Goal: Book appointment/travel/reservation

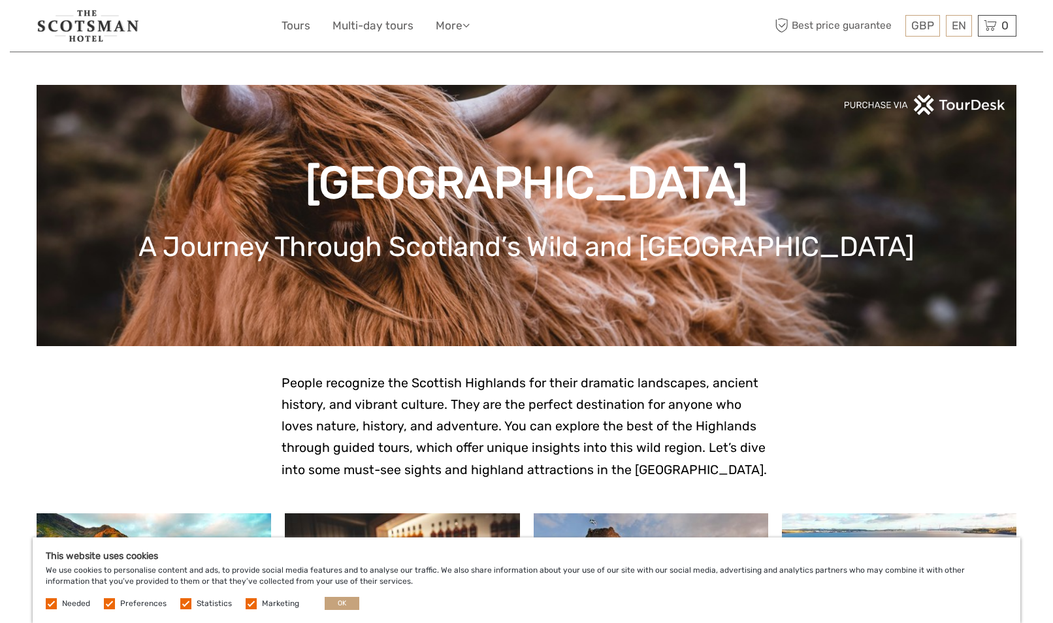
click at [72, 26] on img at bounding box center [88, 26] width 103 height 32
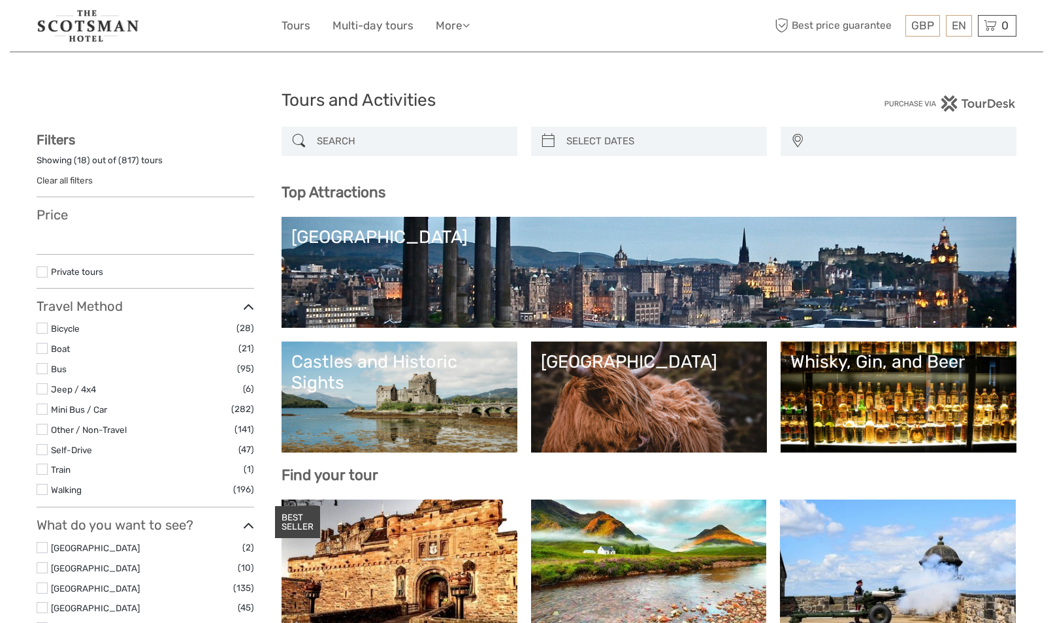
select select
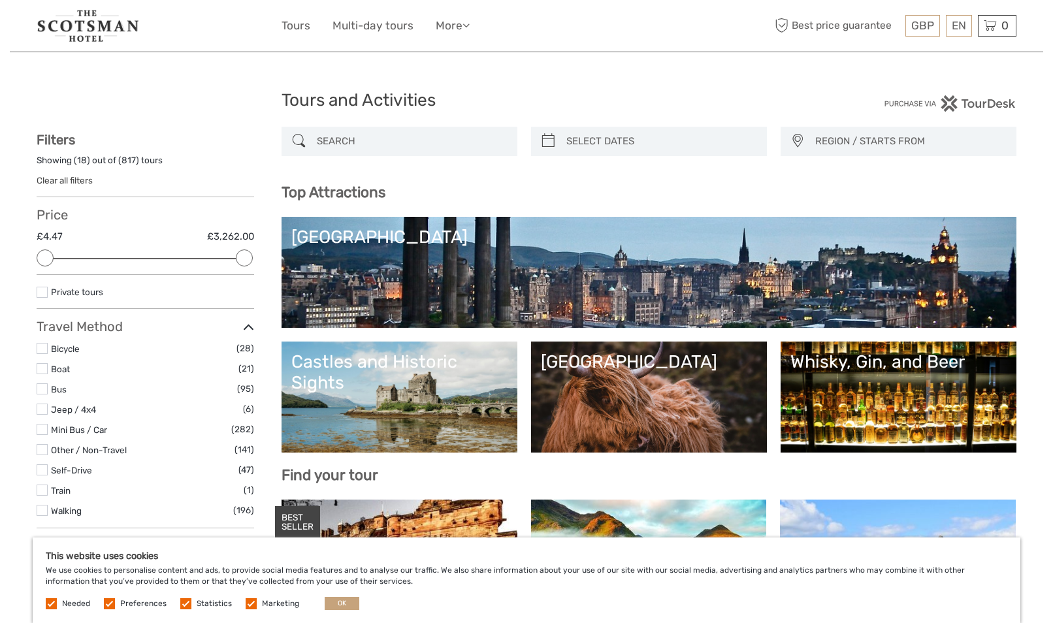
click at [626, 405] on link "[GEOGRAPHIC_DATA]" at bounding box center [649, 396] width 216 height 91
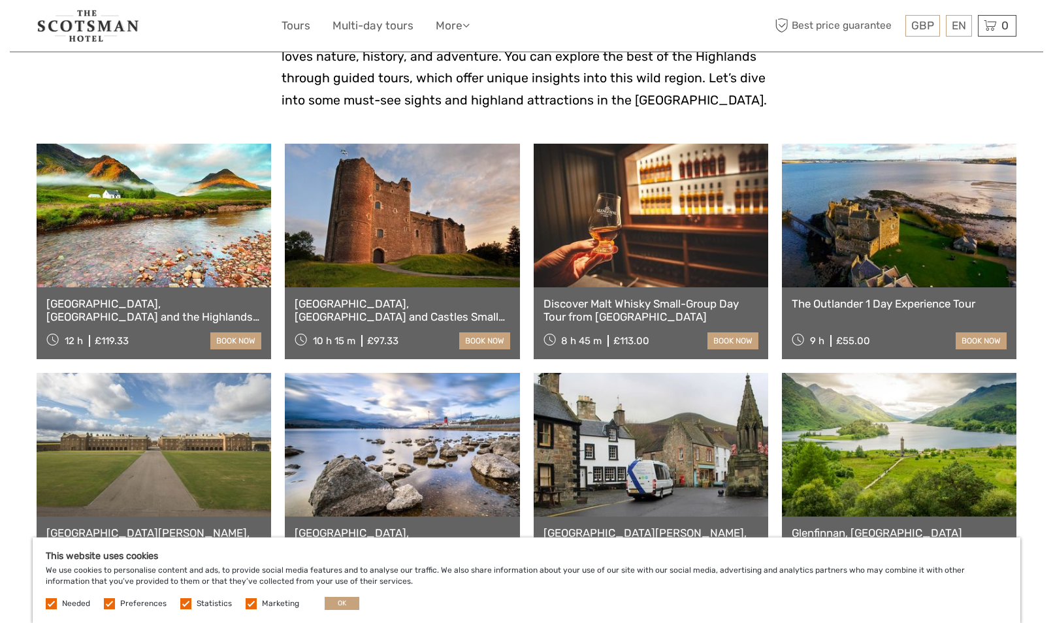
scroll to position [374, 0]
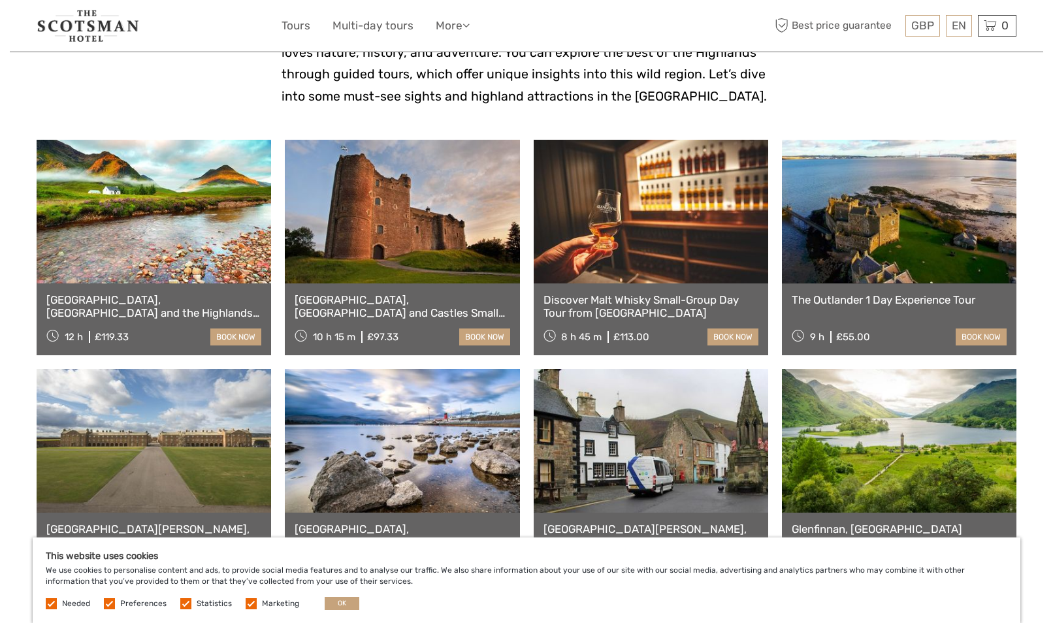
click at [184, 284] on div "Loch Ness, Glencoe and the Highlands Small-Group Day Tour from Edinburgh - tick…" at bounding box center [154, 319] width 234 height 72
click at [181, 301] on link "[GEOGRAPHIC_DATA], [GEOGRAPHIC_DATA] and the Highlands Small-Group Day Tour fro…" at bounding box center [153, 306] width 215 height 27
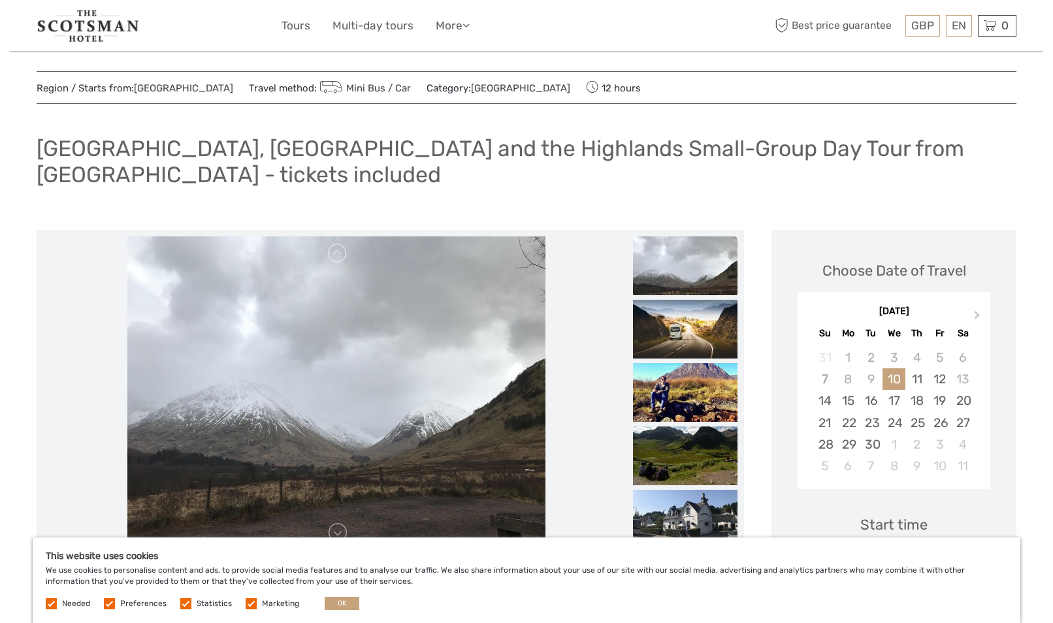
scroll to position [16, 0]
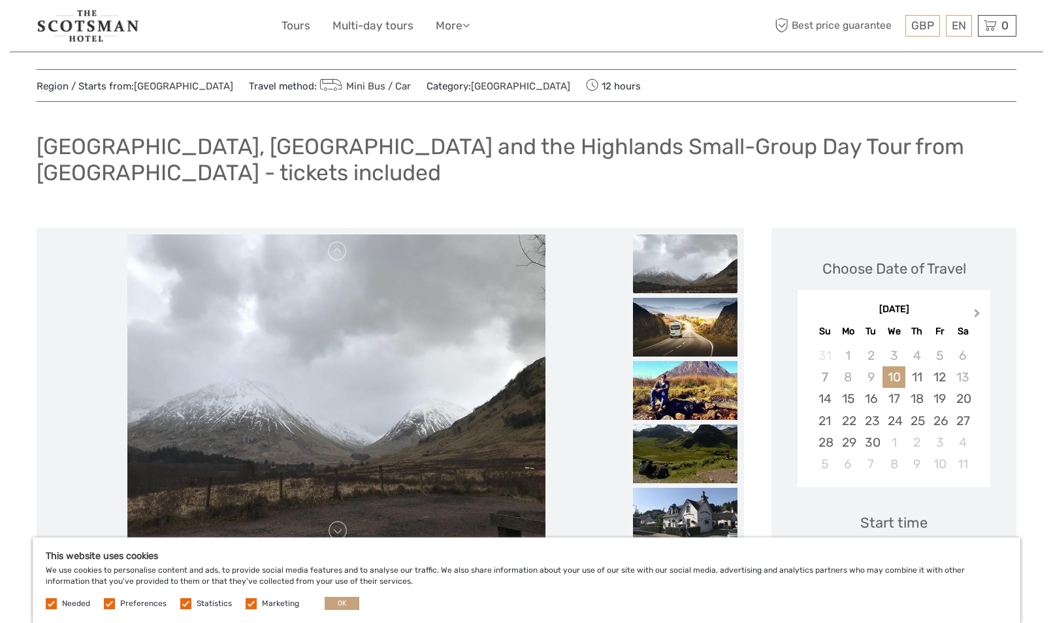
click at [978, 306] on button "Next Month" at bounding box center [978, 316] width 21 height 21
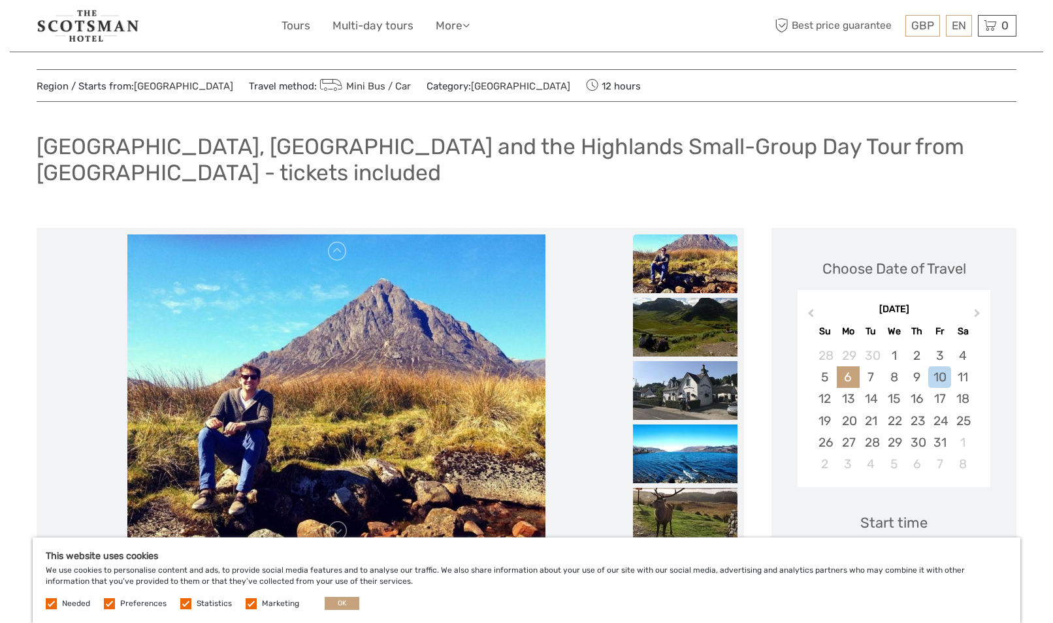
click at [848, 366] on div "6" at bounding box center [848, 377] width 23 height 22
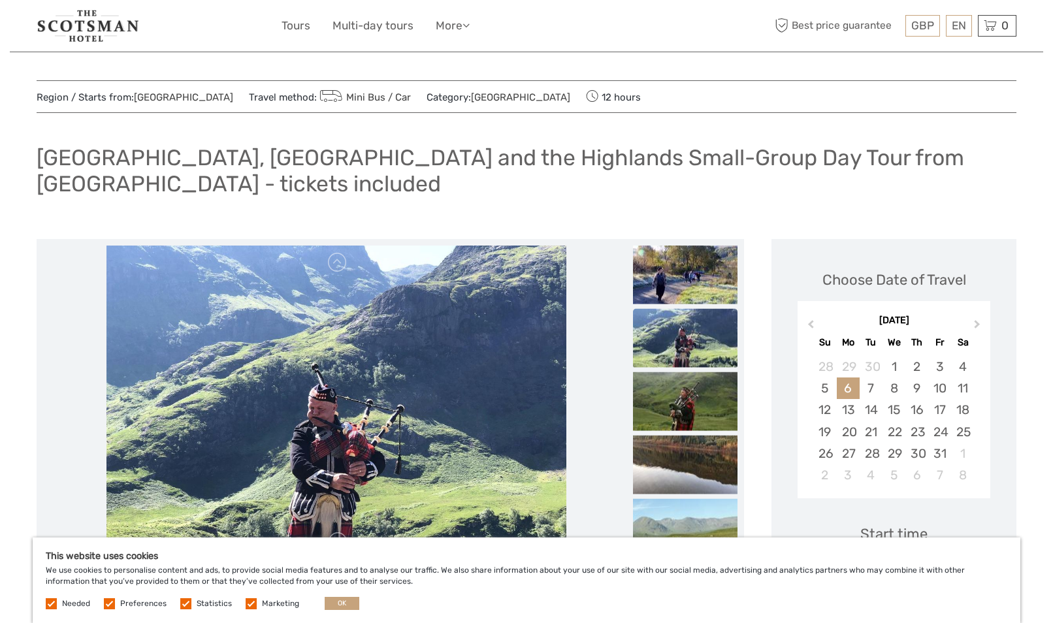
scroll to position [0, 0]
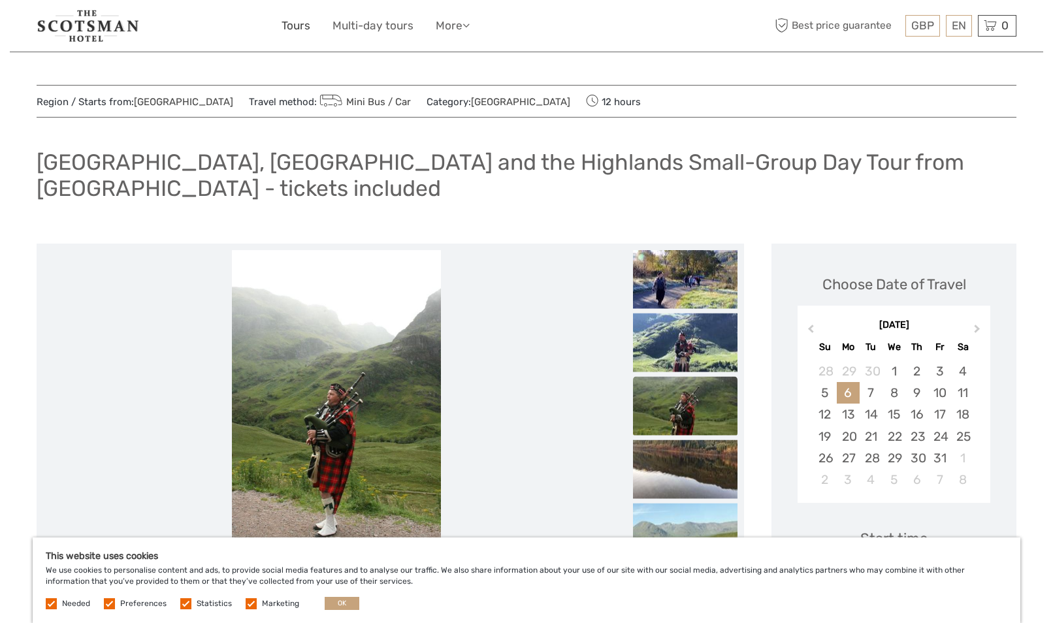
click at [292, 28] on link "Tours" at bounding box center [295, 25] width 29 height 19
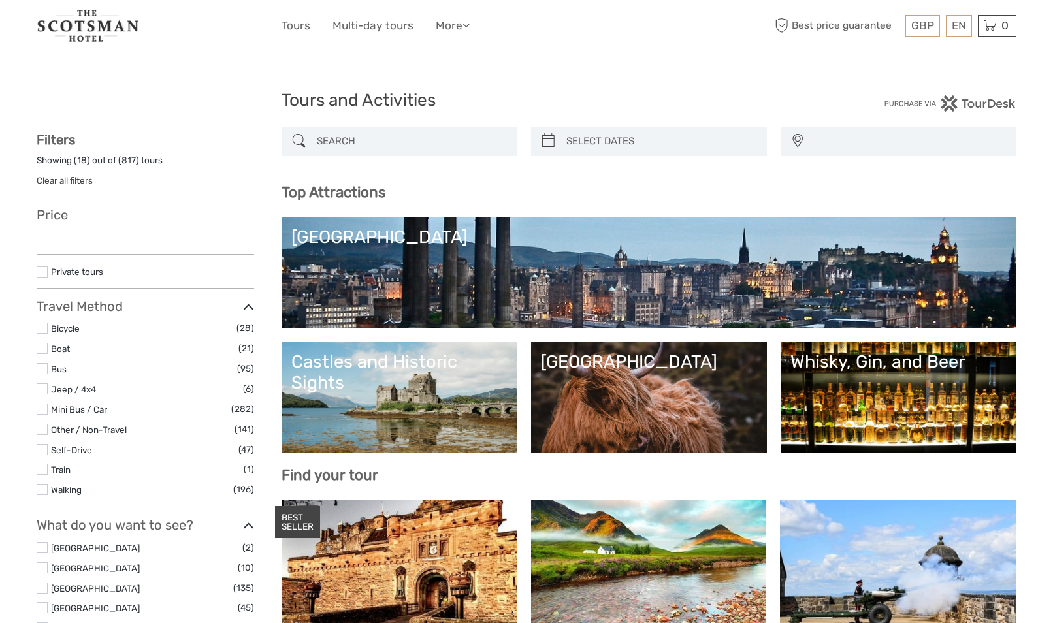
select select
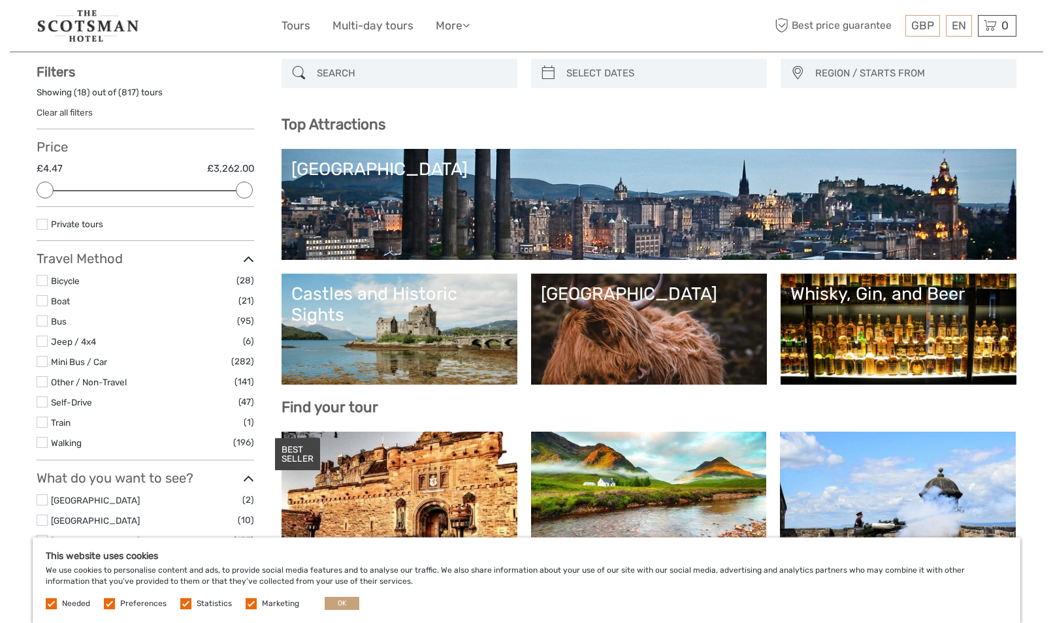
scroll to position [61, 0]
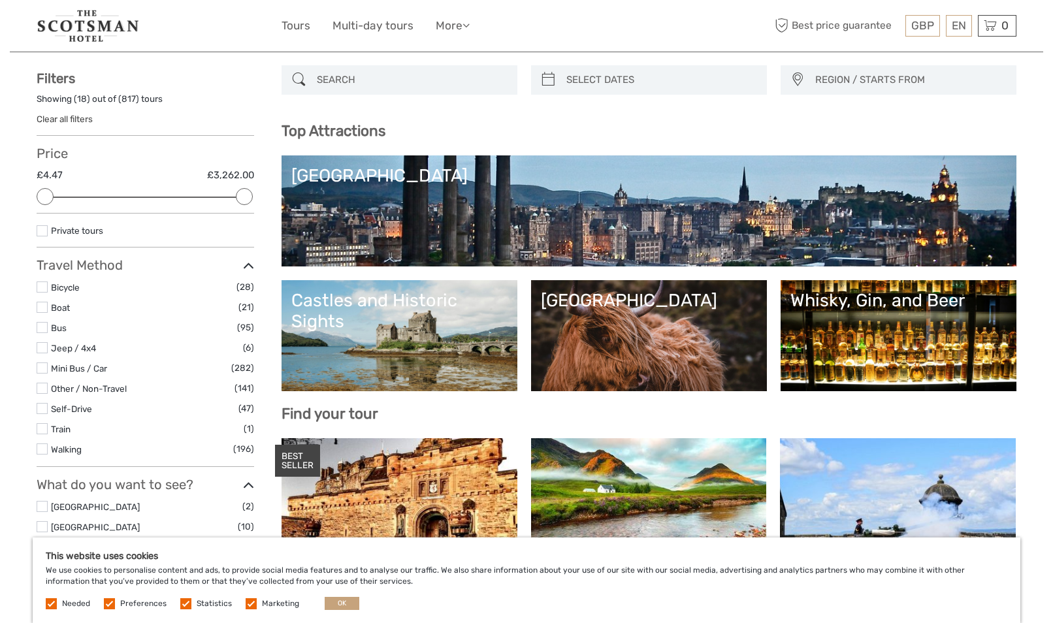
click at [644, 323] on link "Scottish Highlands" at bounding box center [649, 335] width 216 height 91
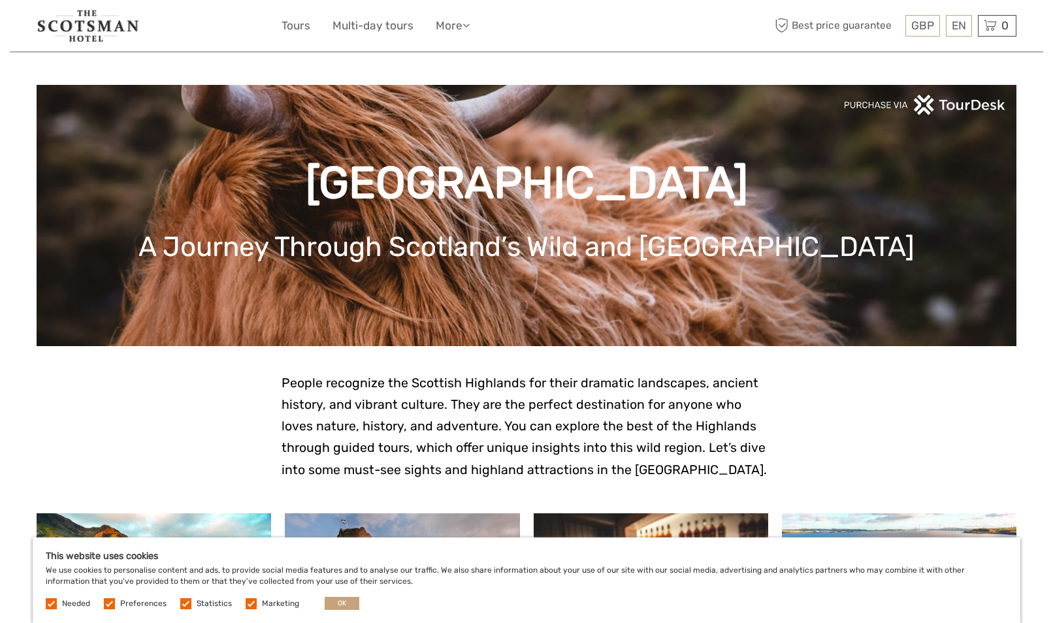
drag, startPoint x: 1052, startPoint y: 12, endPoint x: 1047, endPoint y: 54, distance: 42.1
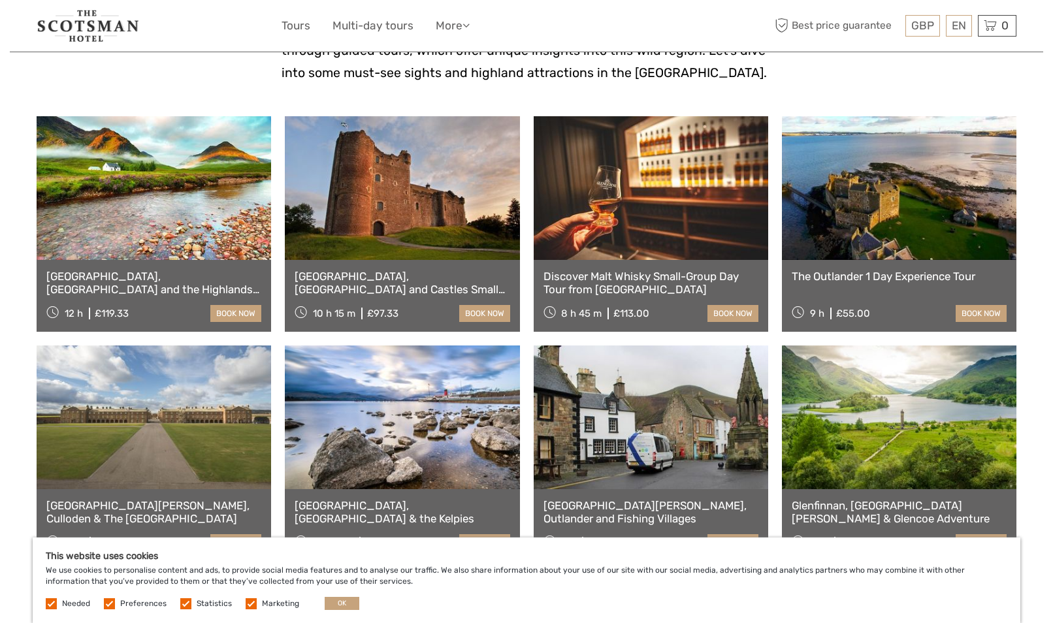
scroll to position [399, 0]
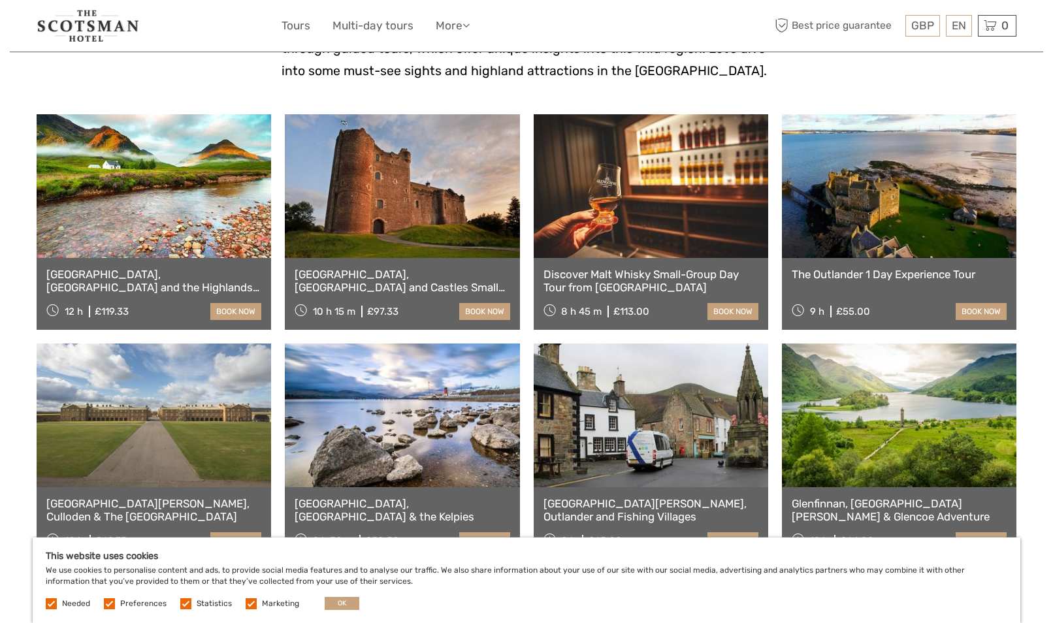
click at [861, 276] on link "The Outlander 1 Day Experience Tour" at bounding box center [899, 274] width 215 height 13
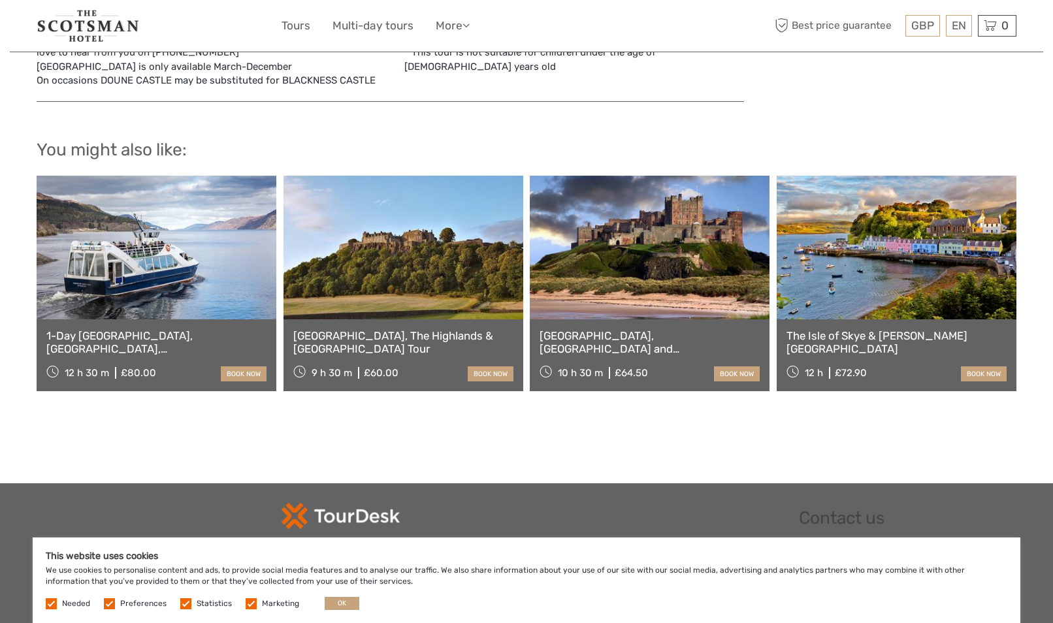
scroll to position [1048, 0]
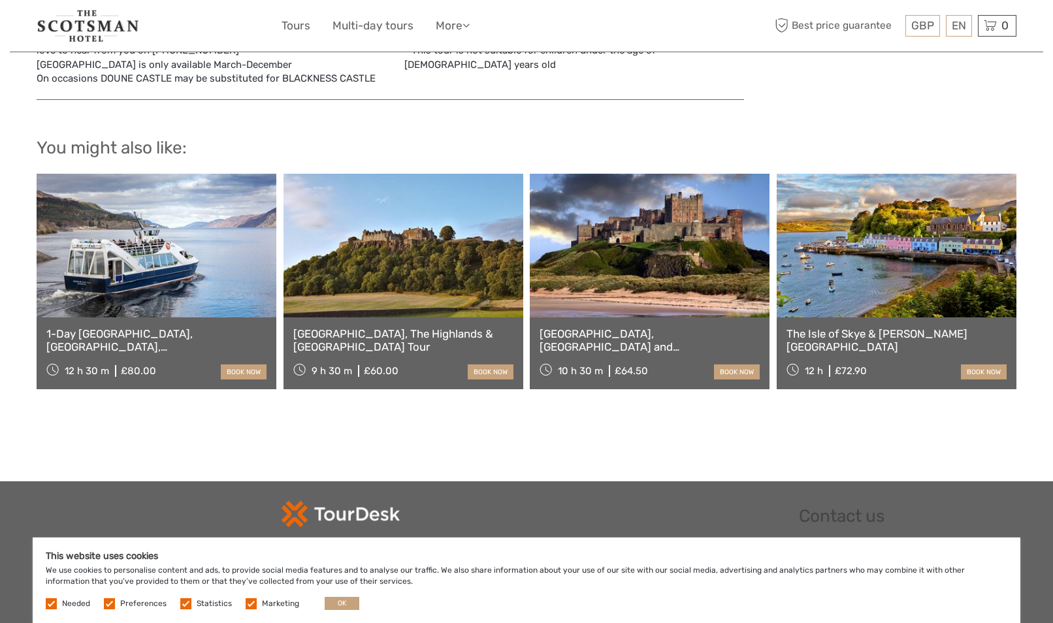
click at [832, 329] on link "The Isle of Skye & [PERSON_NAME][GEOGRAPHIC_DATA]" at bounding box center [896, 340] width 220 height 27
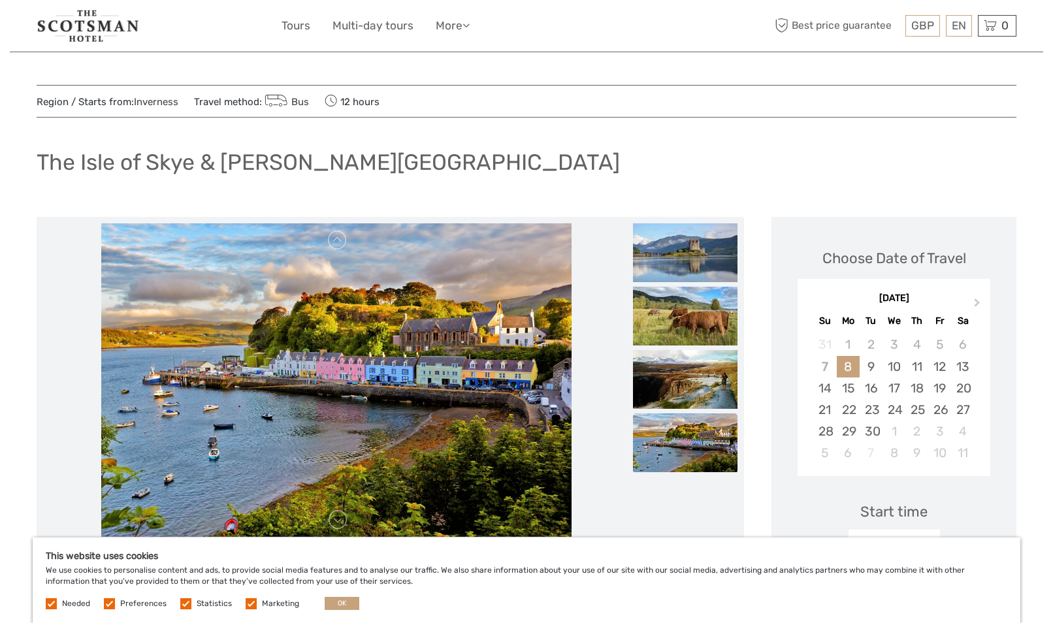
click at [96, 29] on img at bounding box center [88, 26] width 103 height 32
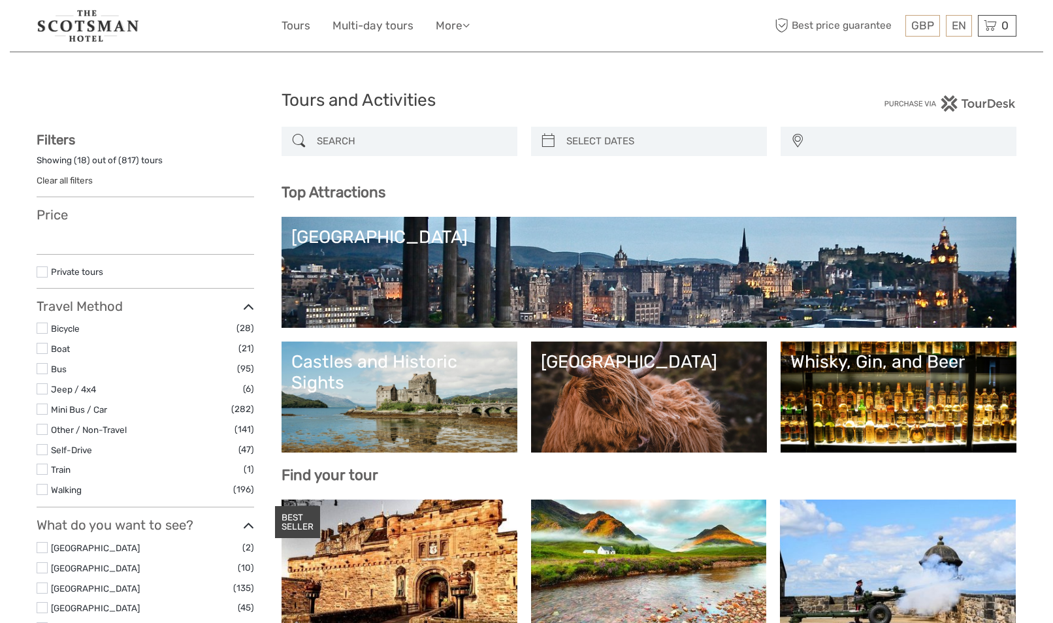
select select
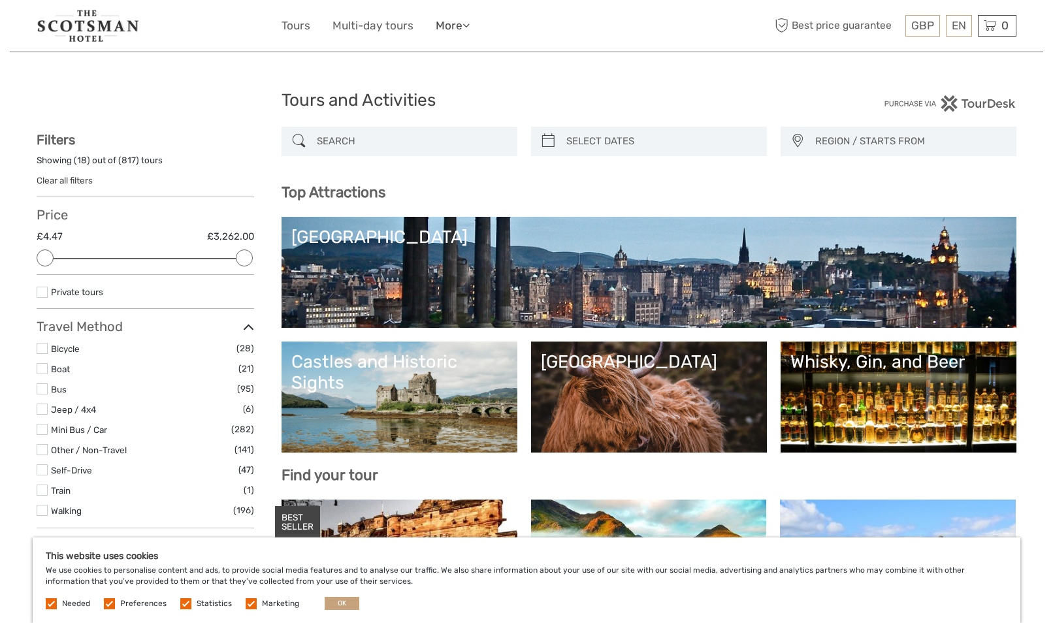
click at [449, 22] on link "More" at bounding box center [453, 25] width 34 height 19
click at [426, 83] on link "Back to Hotel" at bounding box center [430, 81] width 78 height 25
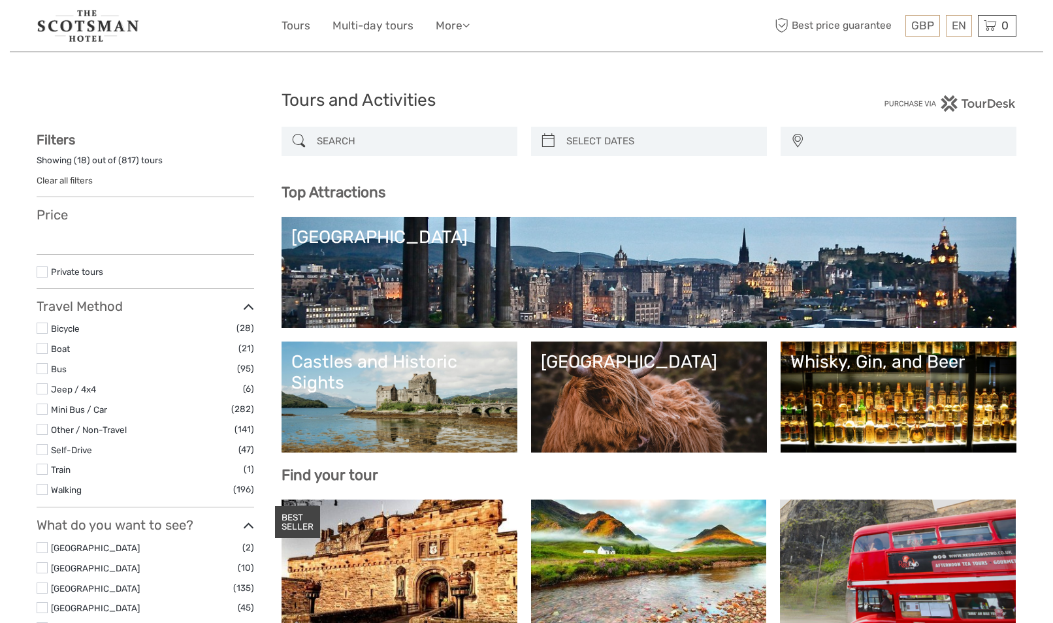
select select
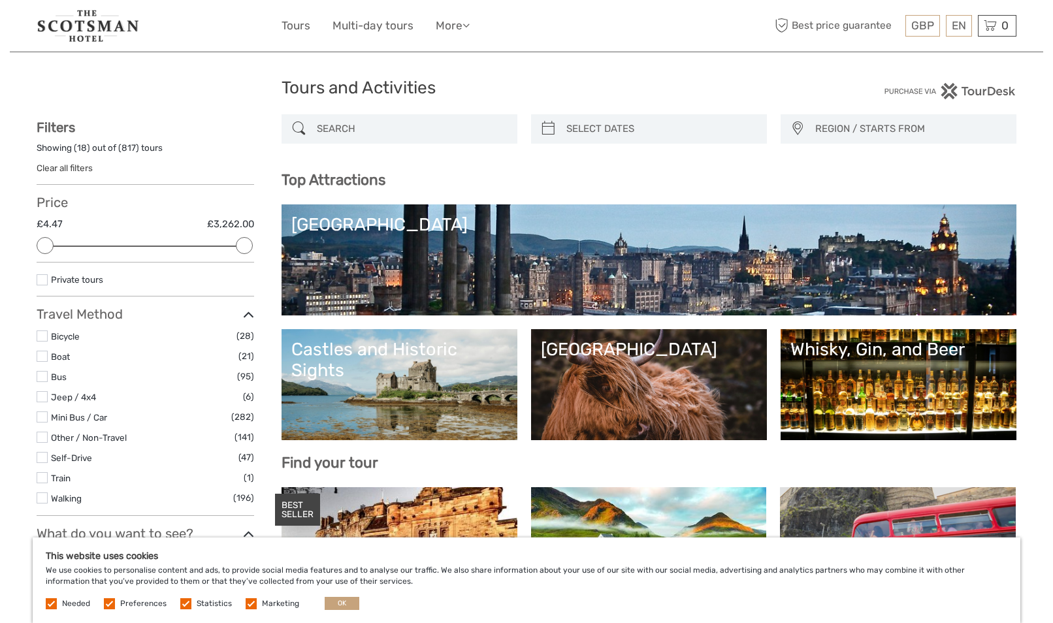
scroll to position [15, 0]
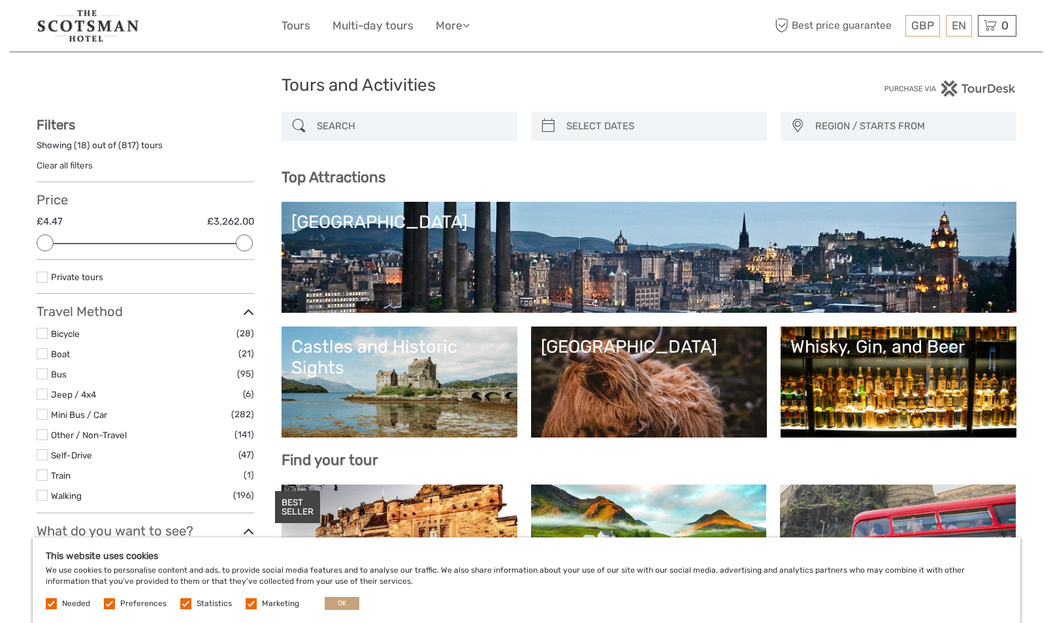
click at [874, 129] on span "REGION / STARTS FROM" at bounding box center [909, 127] width 200 height 22
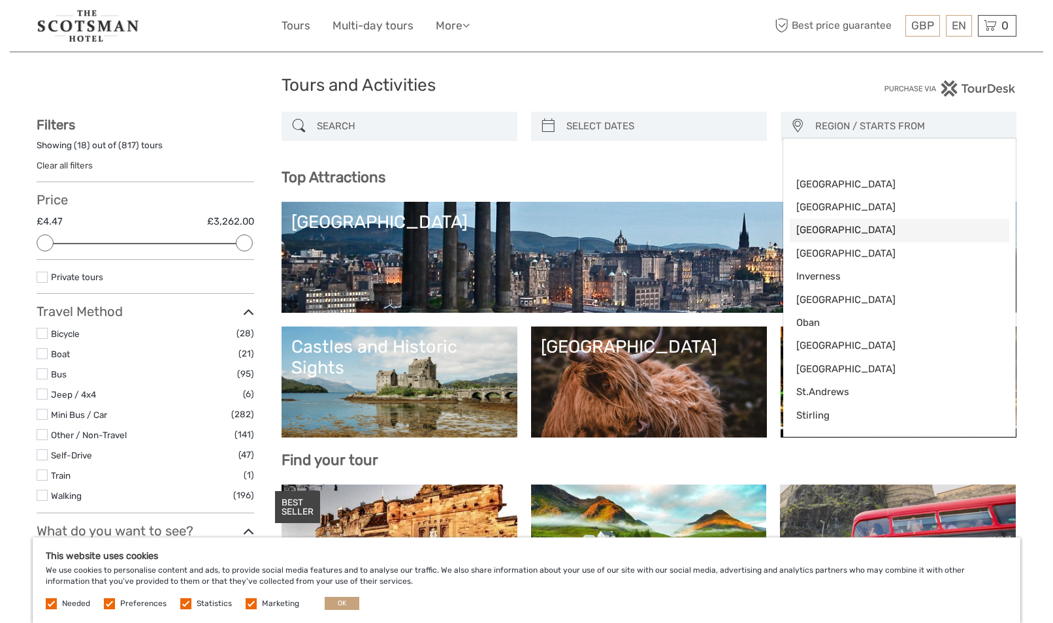
click at [809, 233] on span "[GEOGRAPHIC_DATA]" at bounding box center [888, 230] width 184 height 14
select select "[GEOGRAPHIC_DATA]"
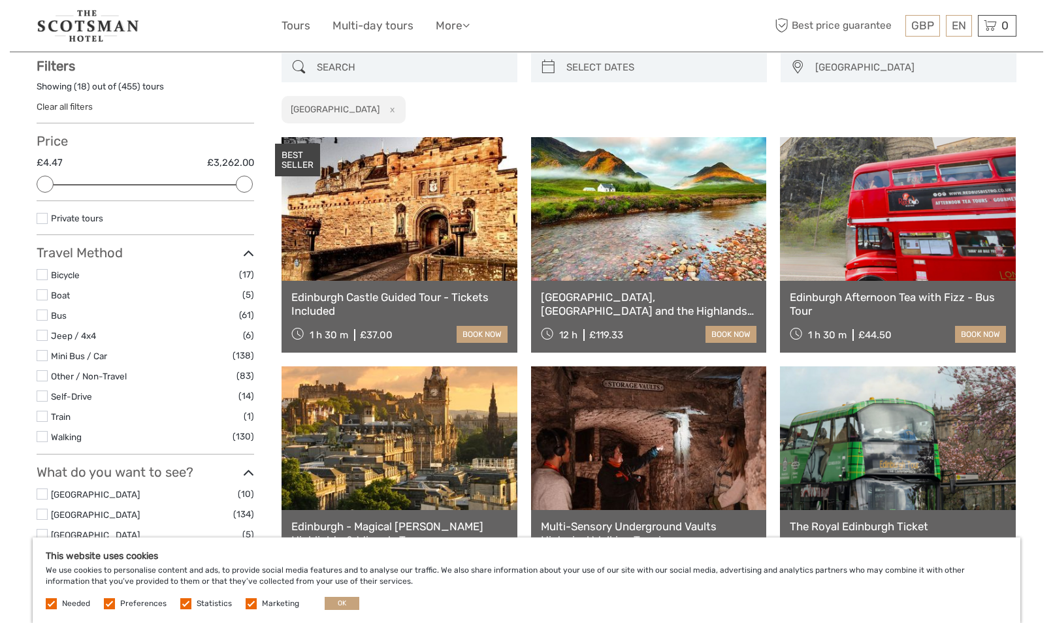
scroll to position [74, 0]
type input "[DATE]"
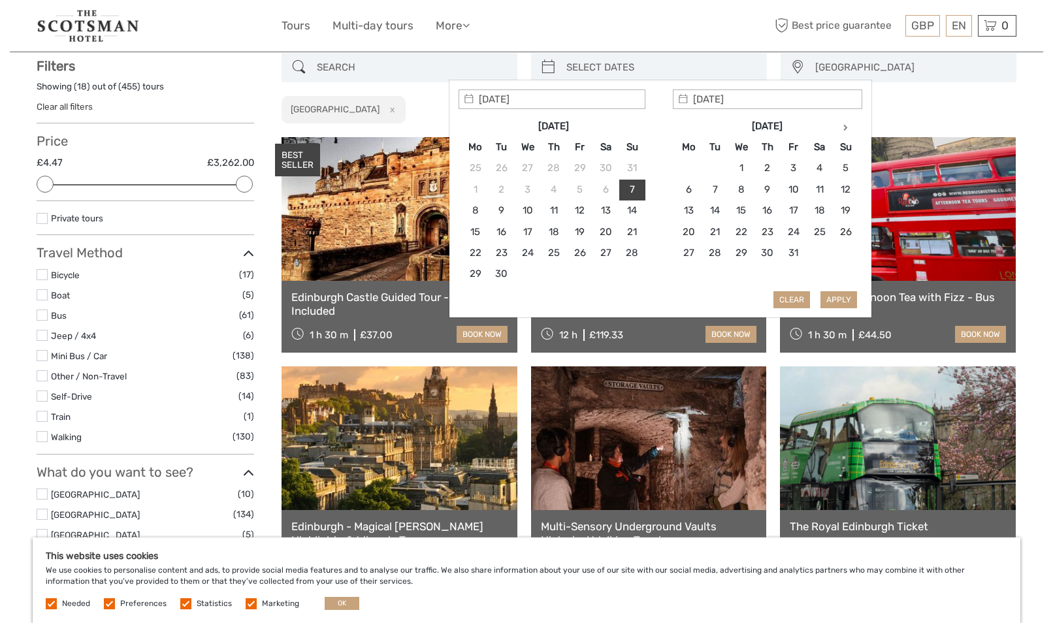
click at [601, 69] on input "search" at bounding box center [660, 67] width 199 height 23
type input "[DATE]"
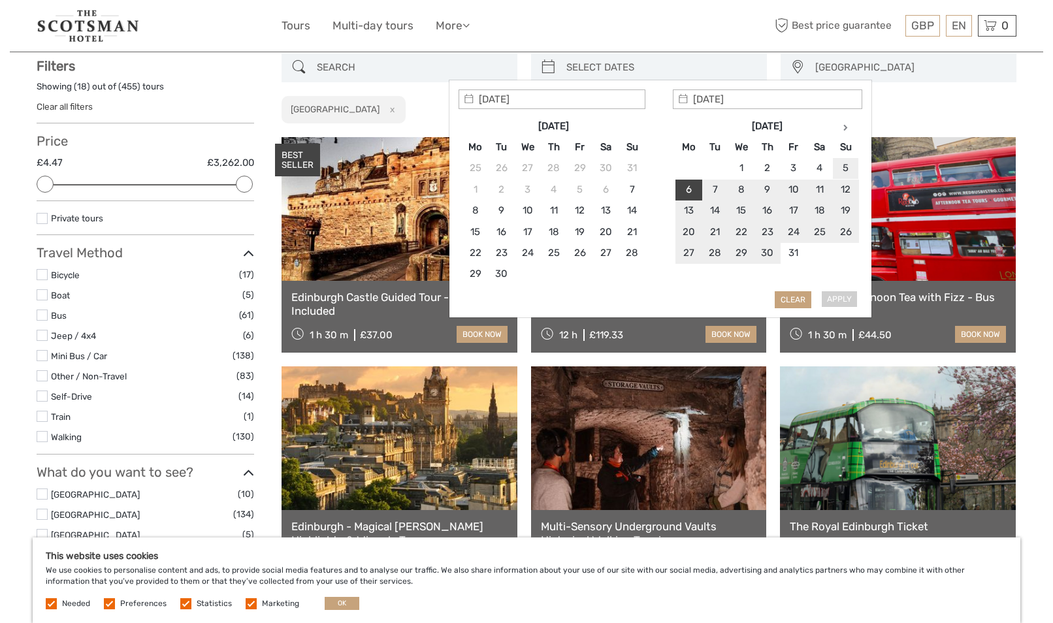
type input "[DATE]"
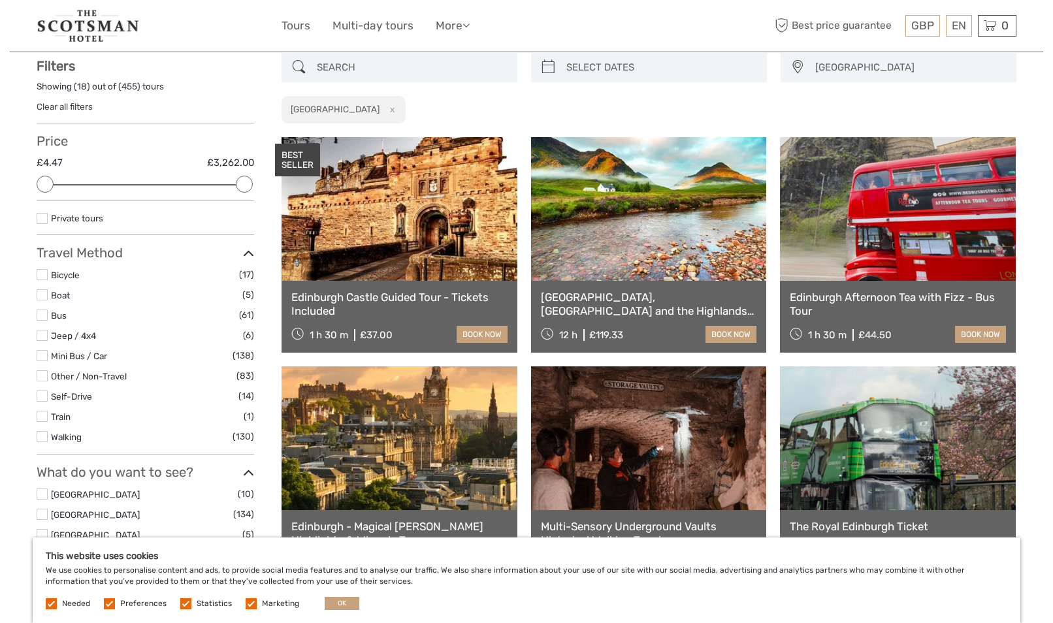
click at [896, 114] on div "[GEOGRAPHIC_DATA] [GEOGRAPHIC_DATA] [GEOGRAPHIC_DATA] [GEOGRAPHIC_DATA] [GEOGRA…" at bounding box center [648, 88] width 735 height 71
type input "[DATE]"
click at [608, 70] on input "search" at bounding box center [660, 67] width 199 height 23
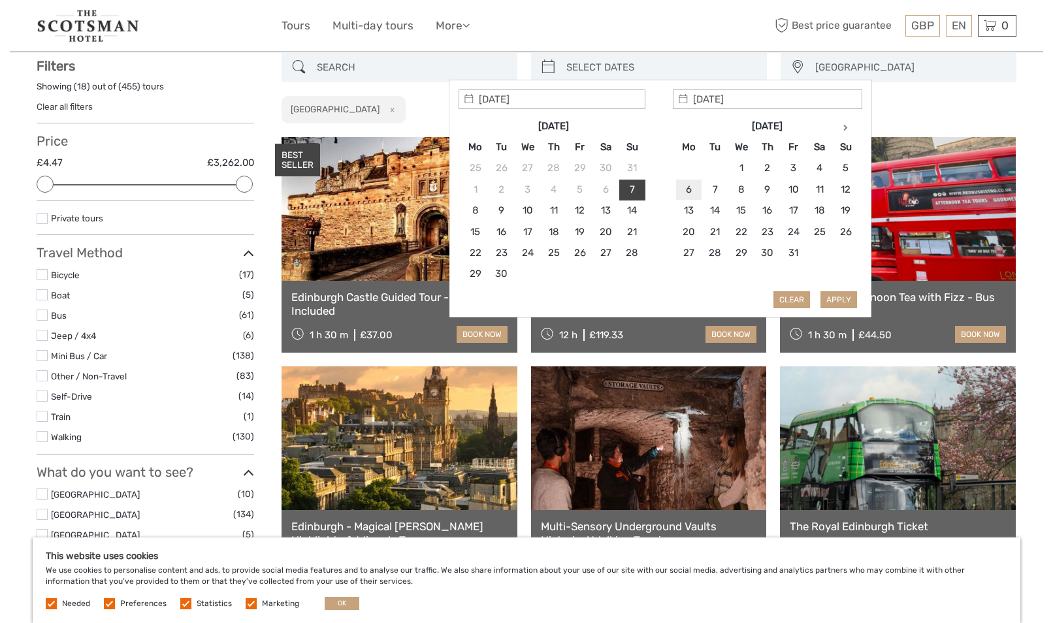
type input "[DATE]"
click at [839, 296] on button "Apply" at bounding box center [838, 299] width 37 height 17
type input "[DATE] - [DATE]"
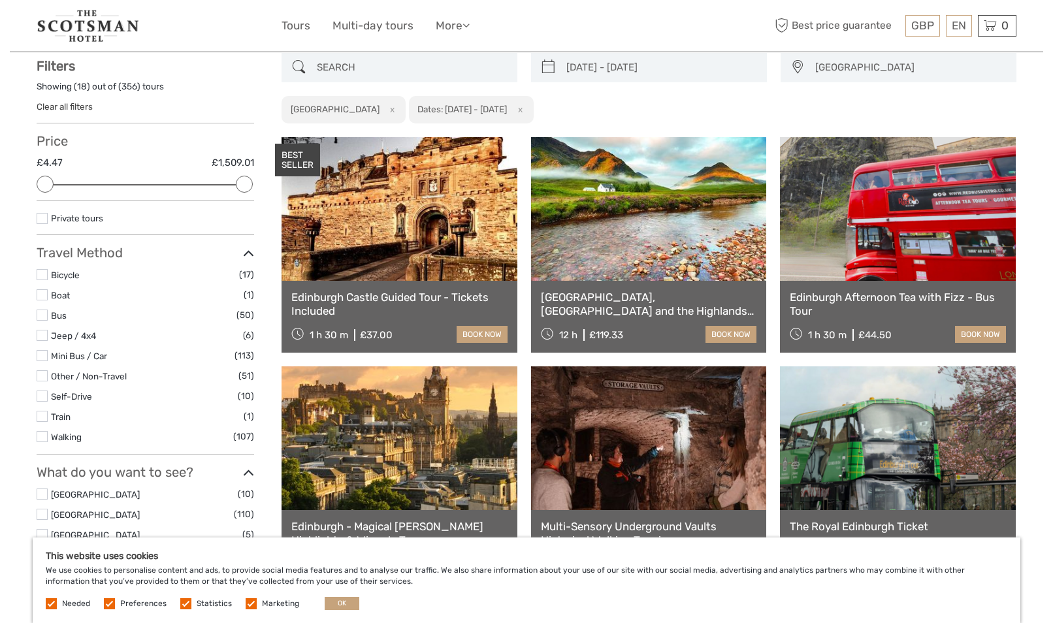
click at [574, 67] on input "[DATE] - [DATE]" at bounding box center [660, 67] width 199 height 23
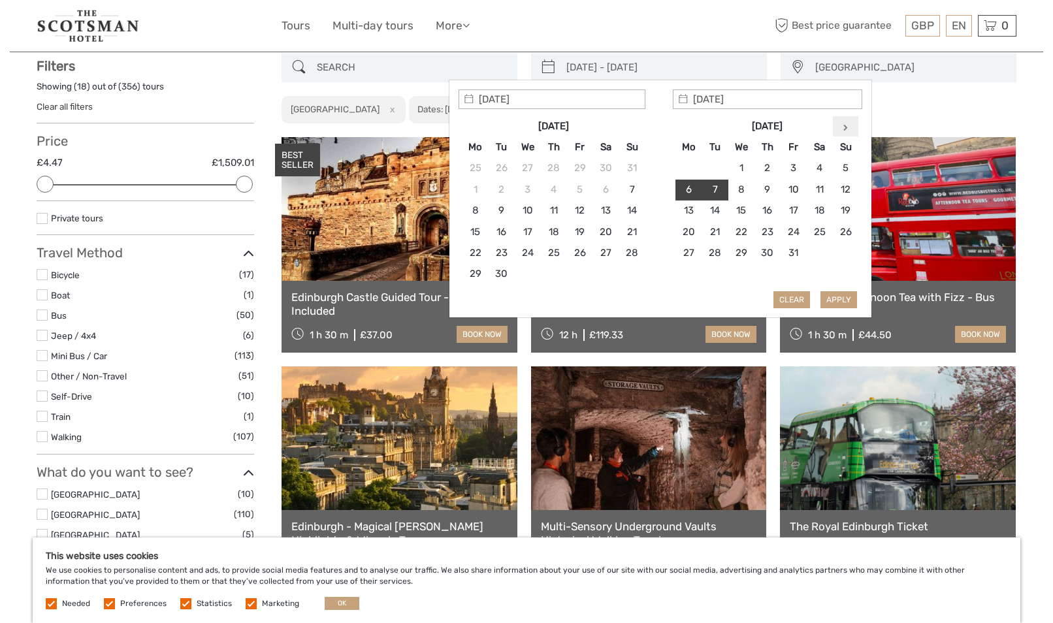
click at [840, 123] on th at bounding box center [846, 126] width 26 height 21
type input "[DATE]"
click at [476, 121] on th at bounding box center [475, 126] width 26 height 21
click at [484, 102] on input "[DATE]" at bounding box center [551, 99] width 187 height 20
click at [799, 299] on button "Clear" at bounding box center [791, 299] width 37 height 17
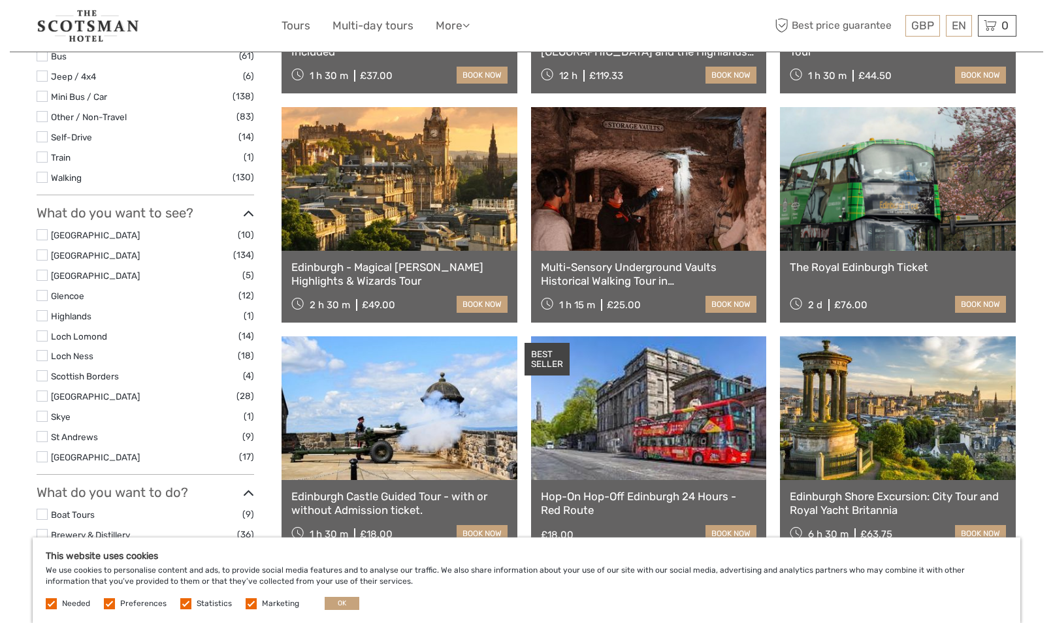
scroll to position [328, 0]
